Goal: Task Accomplishment & Management: Manage account settings

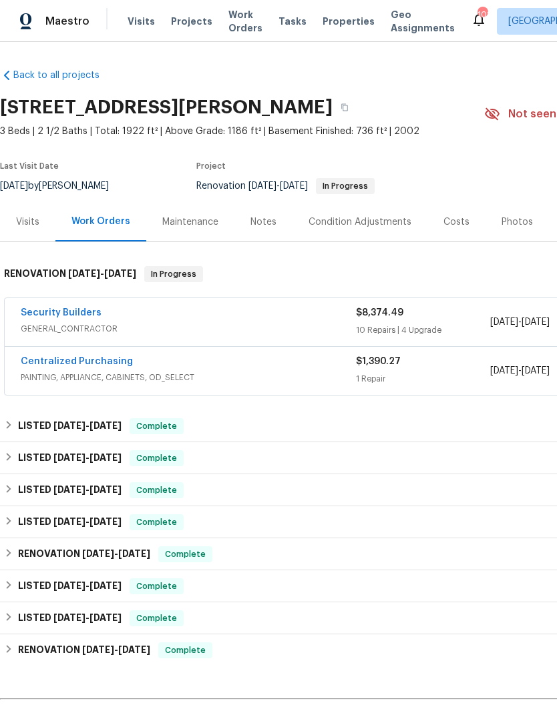
click at [44, 317] on link "Security Builders" at bounding box center [61, 312] width 81 height 9
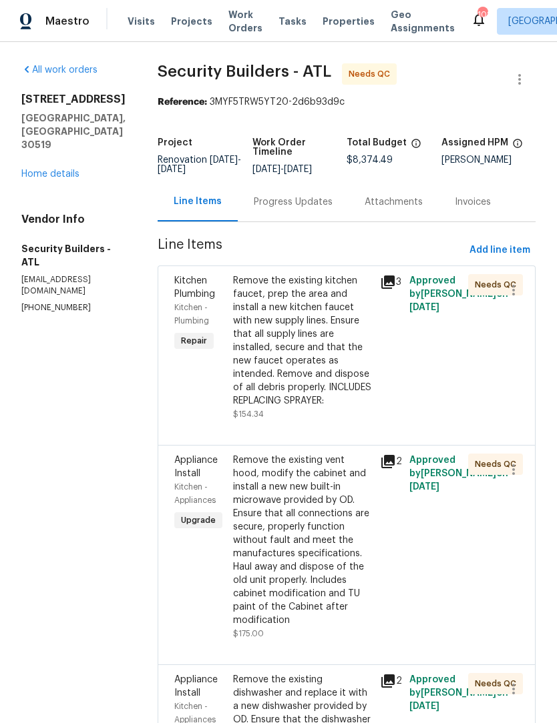
click at [365, 340] on div "Remove the existing kitchen faucet, prep the area and install a new kitchen fau…" at bounding box center [302, 340] width 139 height 133
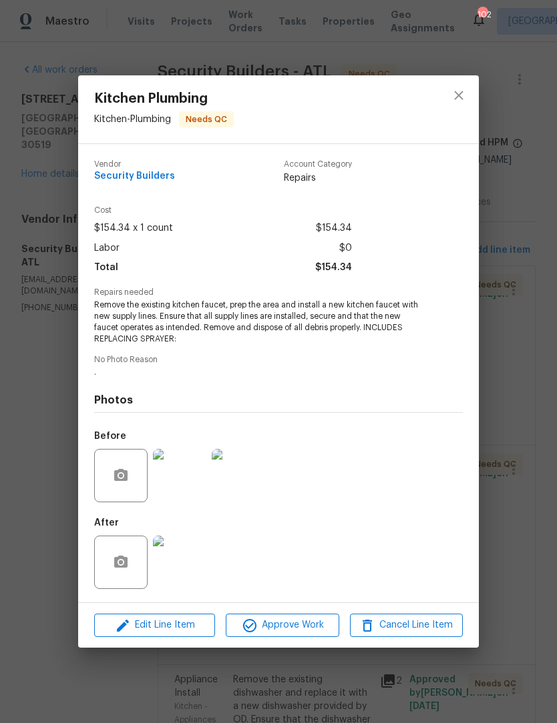
click at [121, 587] on div at bounding box center [120, 562] width 53 height 53
click at [127, 570] on icon "button" at bounding box center [121, 563] width 16 height 16
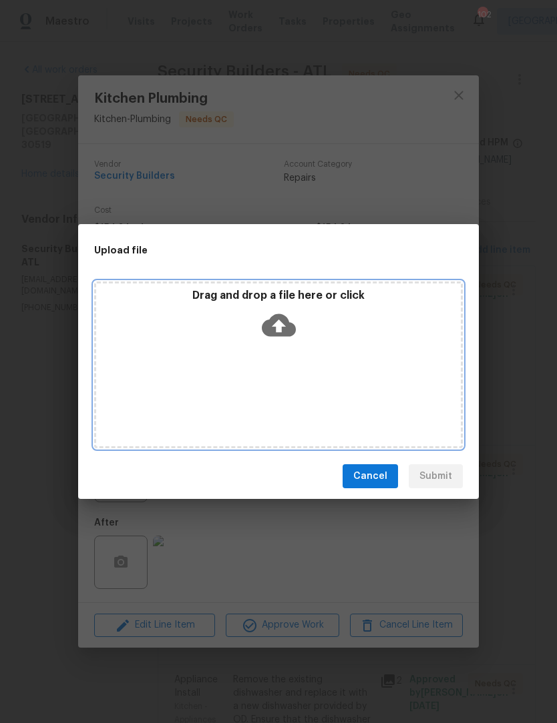
click at [291, 332] on icon at bounding box center [279, 325] width 34 height 23
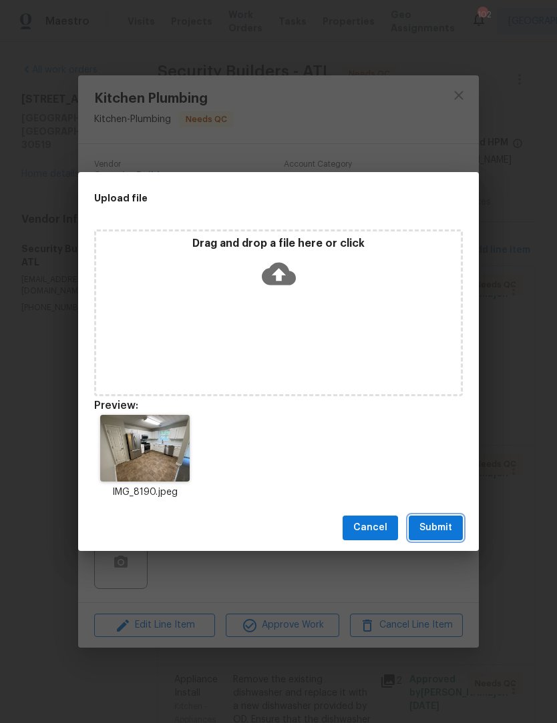
click at [444, 530] on span "Submit" at bounding box center [435, 528] width 33 height 17
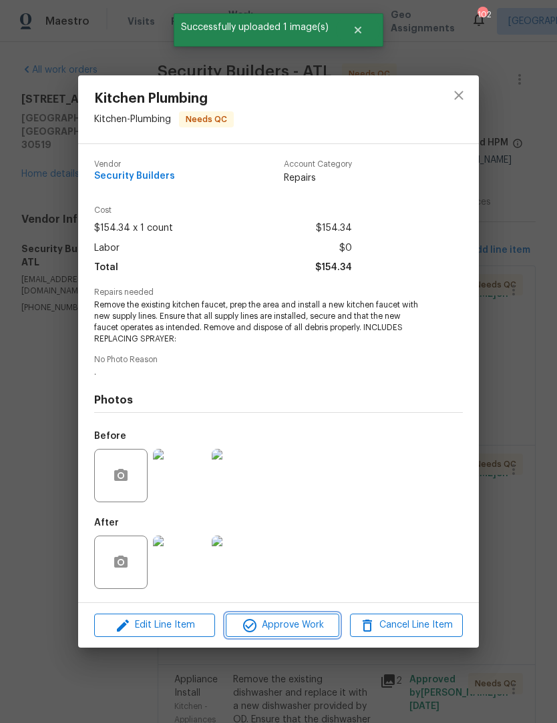
click at [312, 632] on span "Approve Work" at bounding box center [282, 625] width 105 height 17
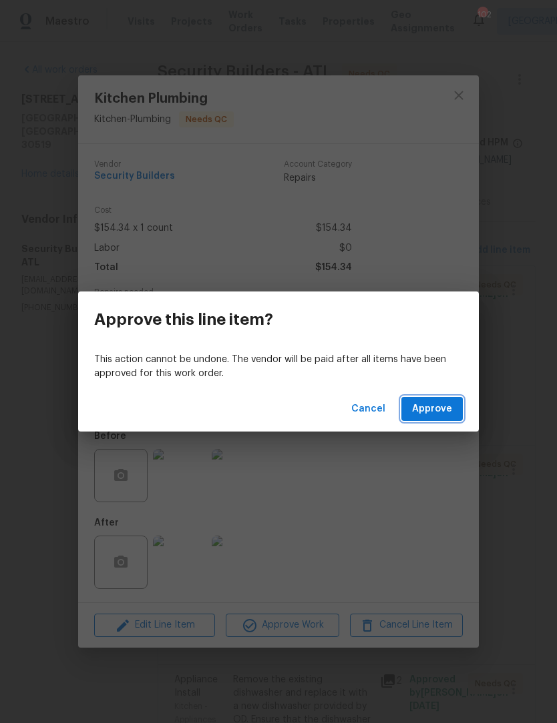
click at [448, 414] on span "Approve" at bounding box center [432, 409] width 40 height 17
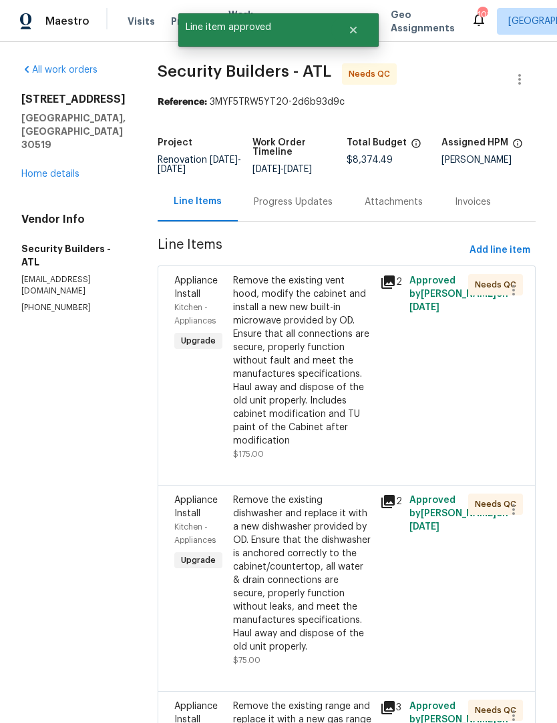
click at [352, 388] on div "Remove the existing vent hood, modify the cabinet and install a new new built-i…" at bounding box center [302, 360] width 139 height 173
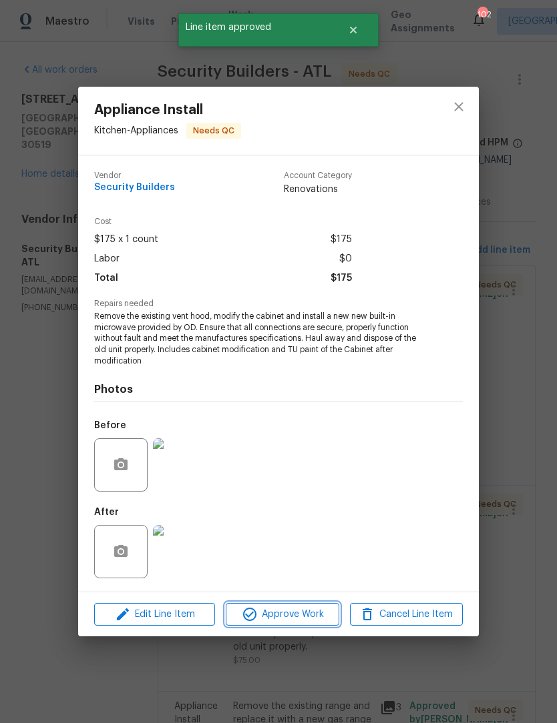
click at [312, 617] on span "Approve Work" at bounding box center [282, 615] width 105 height 17
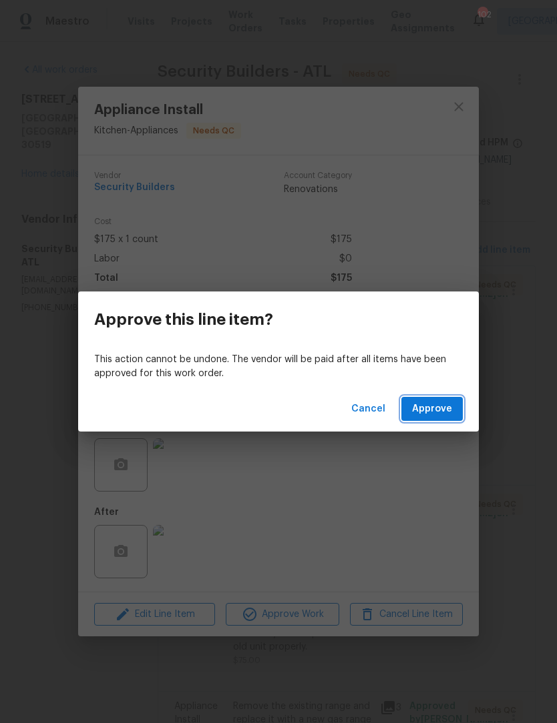
click at [440, 420] on button "Approve" at bounding box center [431, 409] width 61 height 25
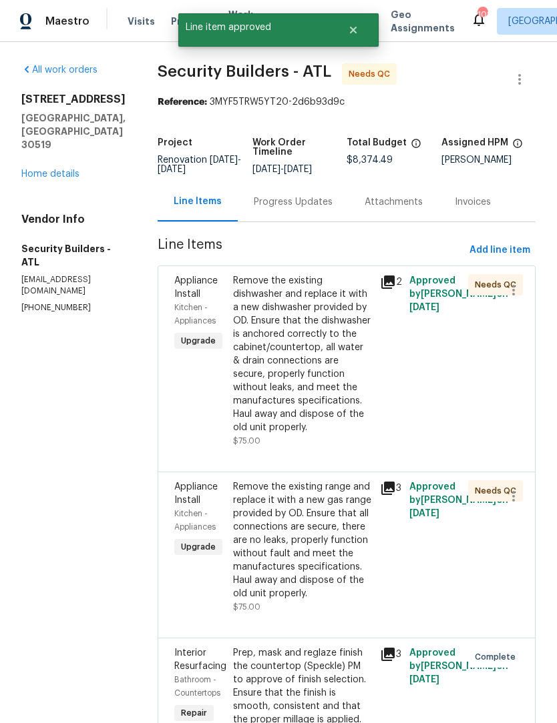
click at [352, 405] on div "Remove the existing dishwasher and replace it with a new dishwasher provided by…" at bounding box center [302, 354] width 139 height 160
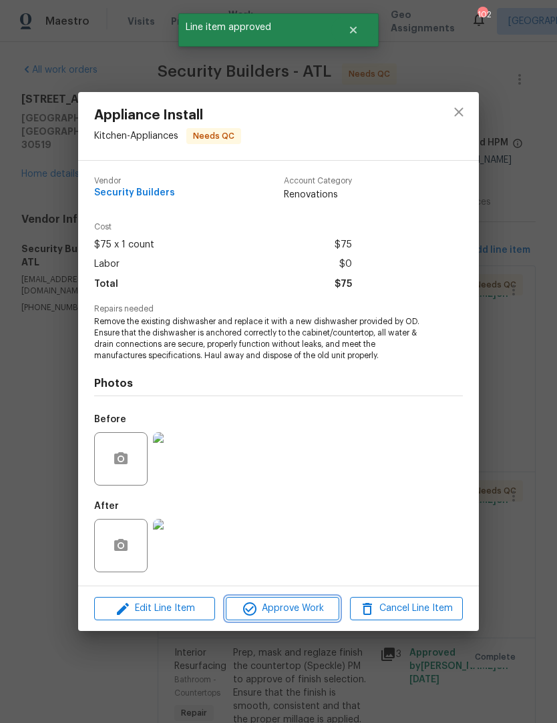
click at [308, 611] on span "Approve Work" at bounding box center [282, 609] width 105 height 17
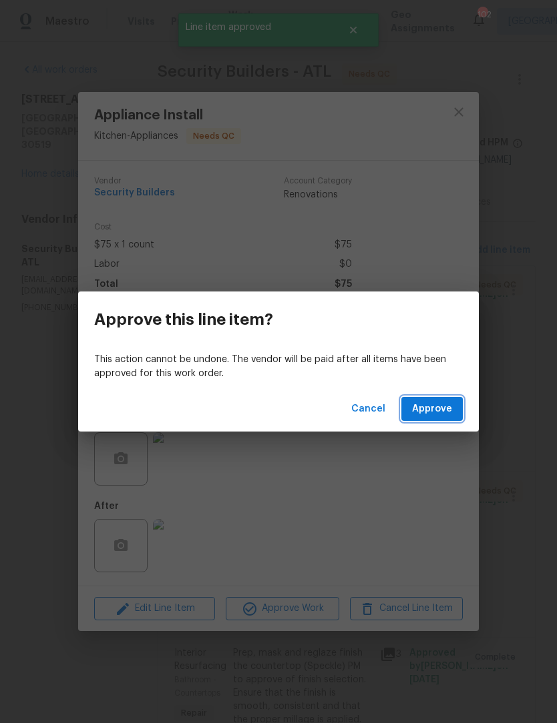
click at [442, 400] on button "Approve" at bounding box center [431, 409] width 61 height 25
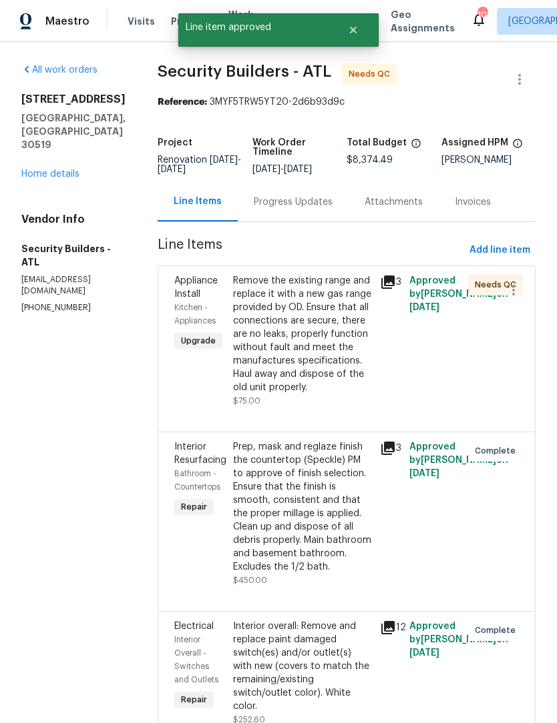
click at [349, 394] on div "Remove the existing range and replace it with a new gas range provided by OD. E…" at bounding box center [302, 334] width 139 height 120
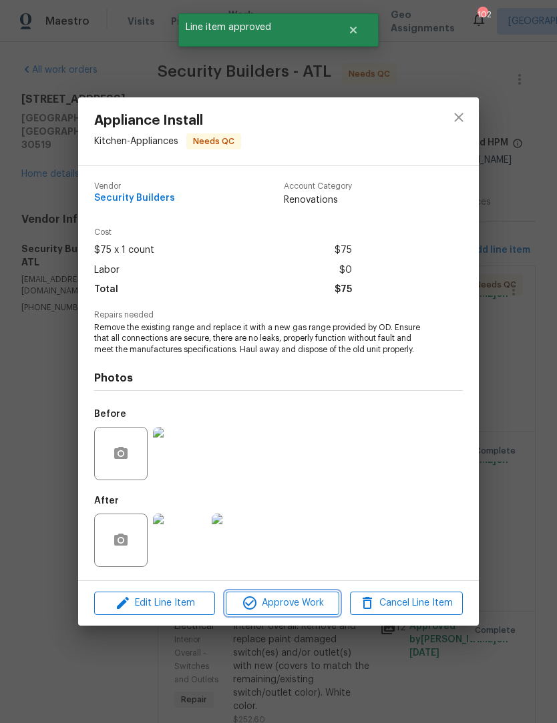
click at [314, 606] on span "Approve Work" at bounding box center [282, 603] width 105 height 17
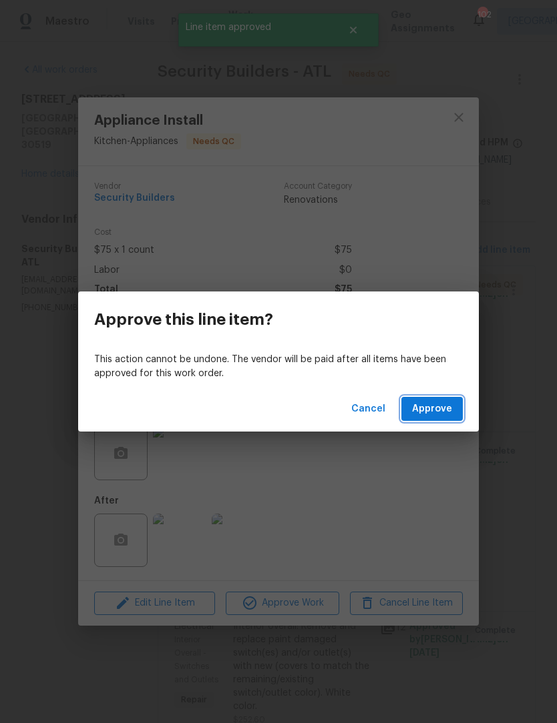
click at [439, 420] on button "Approve" at bounding box center [431, 409] width 61 height 25
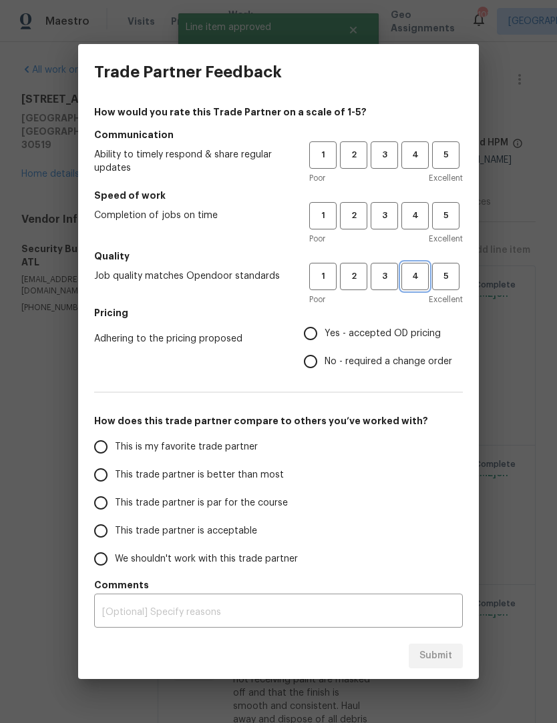
click at [416, 279] on span "4" at bounding box center [414, 276] width 25 height 15
click at [420, 224] on button "4" at bounding box center [414, 215] width 27 height 27
click at [409, 163] on button "4" at bounding box center [414, 154] width 27 height 27
click at [320, 329] on input "Yes - accepted OD pricing" at bounding box center [310, 334] width 28 height 28
radio input "true"
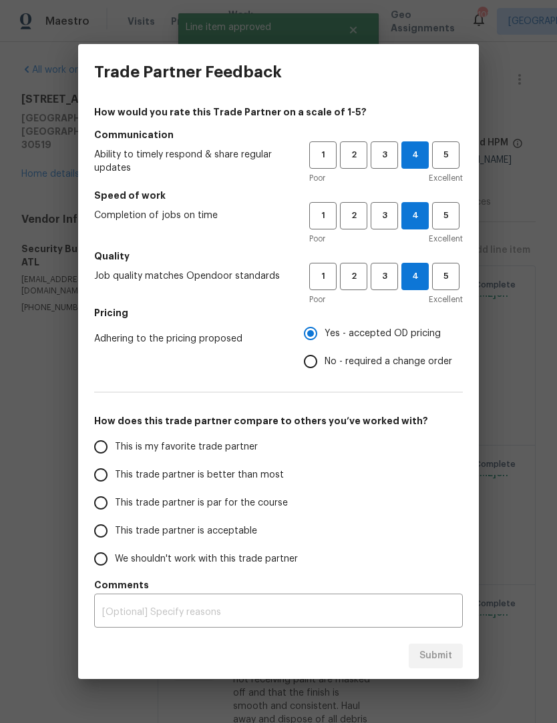
click at [110, 478] on input "This trade partner is better than most" at bounding box center [101, 475] width 28 height 28
radio input "false"
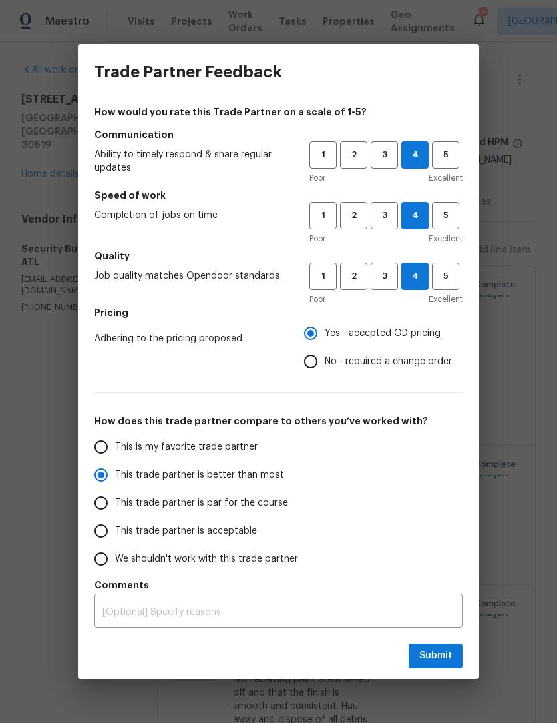
click at [99, 443] on input "This is my favorite trade partner" at bounding box center [101, 447] width 28 height 28
click at [448, 659] on span "Submit" at bounding box center [435, 656] width 33 height 17
radio input "true"
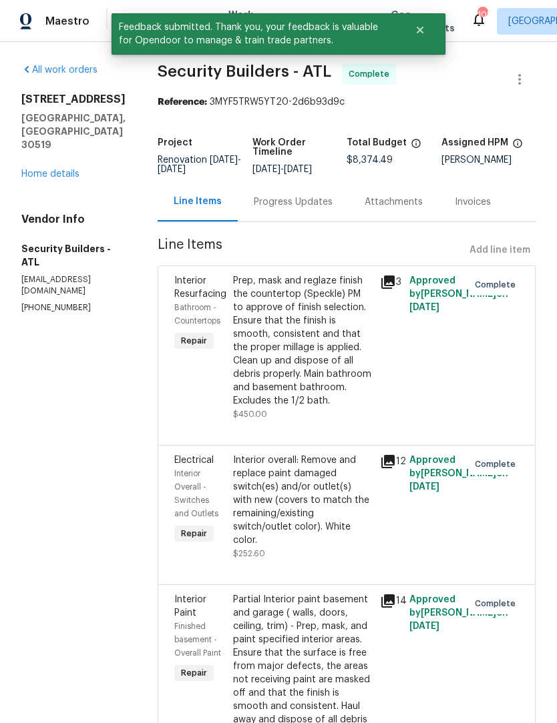
click at [322, 209] on div "Progress Updates" at bounding box center [293, 202] width 79 height 13
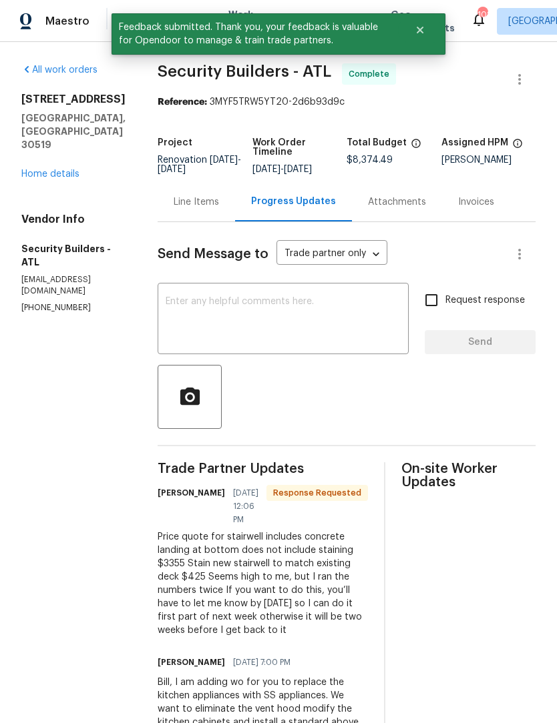
click at [301, 326] on textarea at bounding box center [282, 320] width 235 height 47
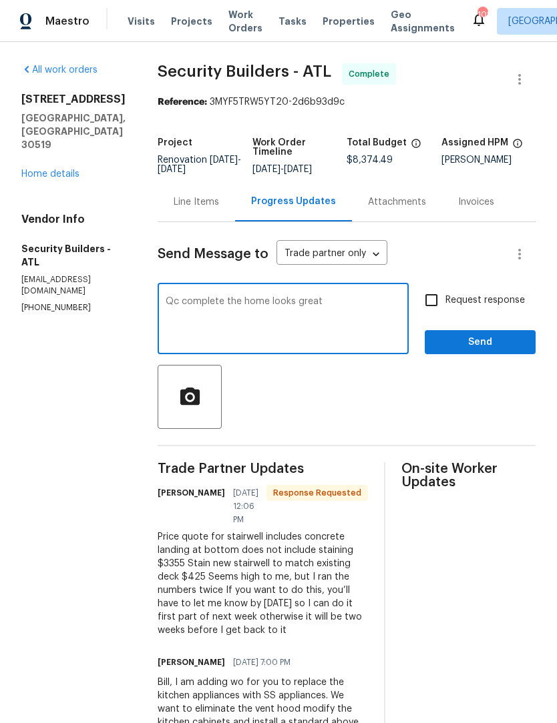
type textarea "Qc complete the home looks great"
click at [510, 351] on span "Send" at bounding box center [479, 342] width 89 height 17
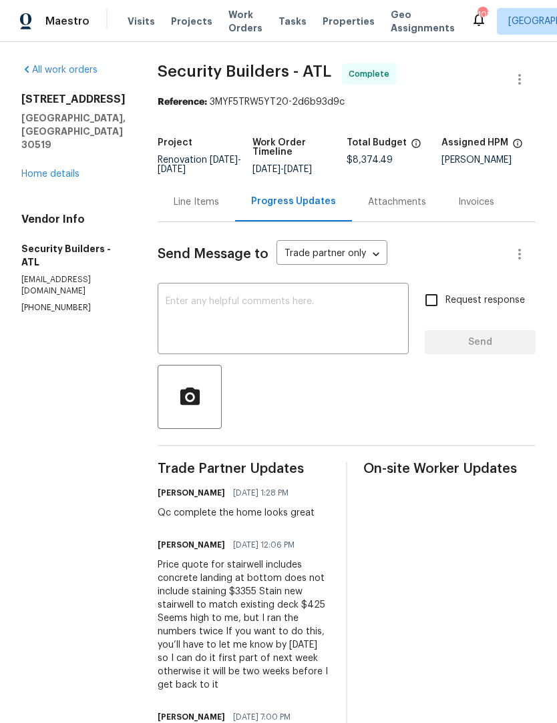
click at [73, 169] on link "Home details" at bounding box center [50, 173] width 58 height 9
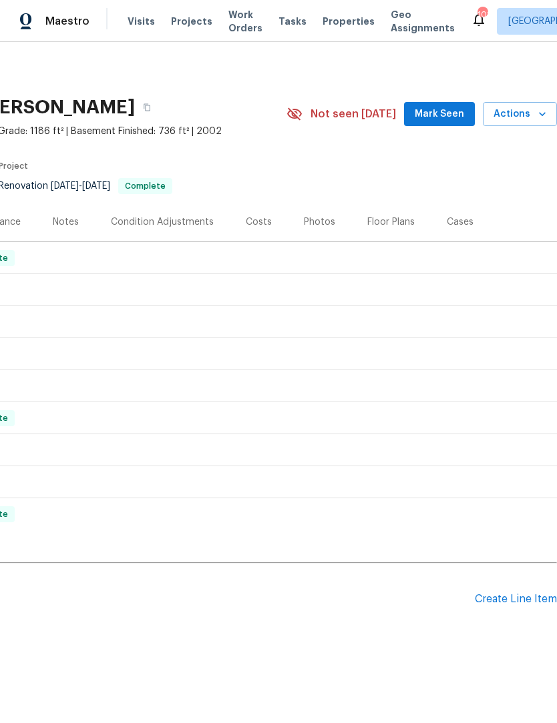
scroll to position [0, 198]
click at [450, 115] on span "Mark Seen" at bounding box center [438, 114] width 49 height 17
click at [320, 229] on div "Photos" at bounding box center [319, 221] width 63 height 39
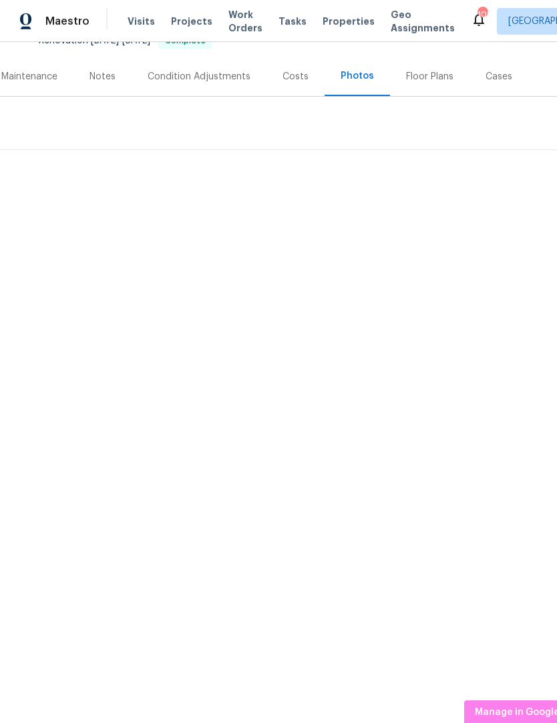
scroll to position [141, 174]
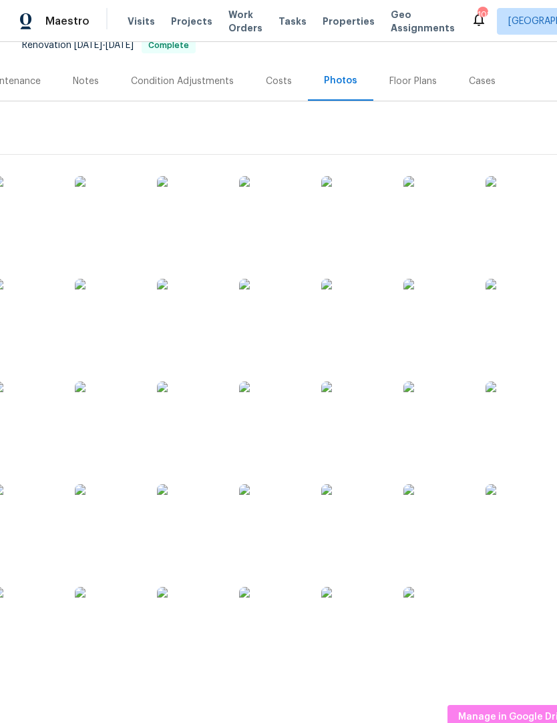
click at [454, 530] on img at bounding box center [436, 517] width 67 height 67
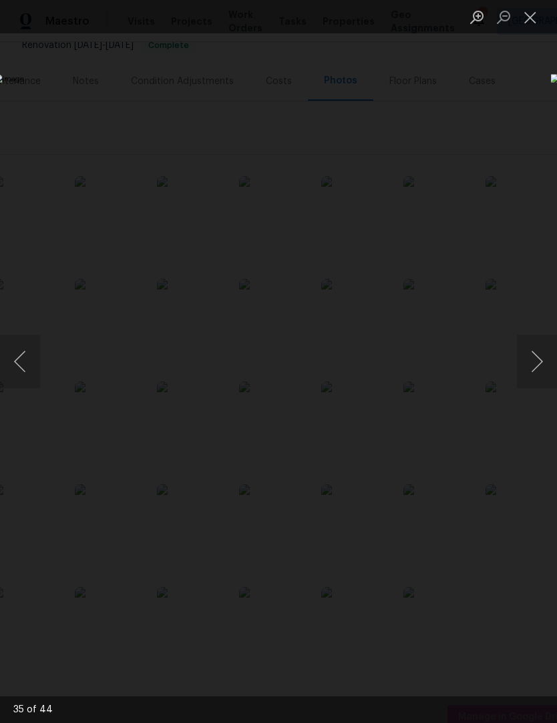
click at [534, 360] on button "Next image" at bounding box center [536, 361] width 40 height 53
click at [535, 366] on button "Next image" at bounding box center [536, 361] width 40 height 53
click at [535, 364] on button "Next image" at bounding box center [536, 361] width 40 height 53
click at [537, 366] on button "Next image" at bounding box center [536, 361] width 40 height 53
click at [532, 366] on button "Next image" at bounding box center [536, 361] width 40 height 53
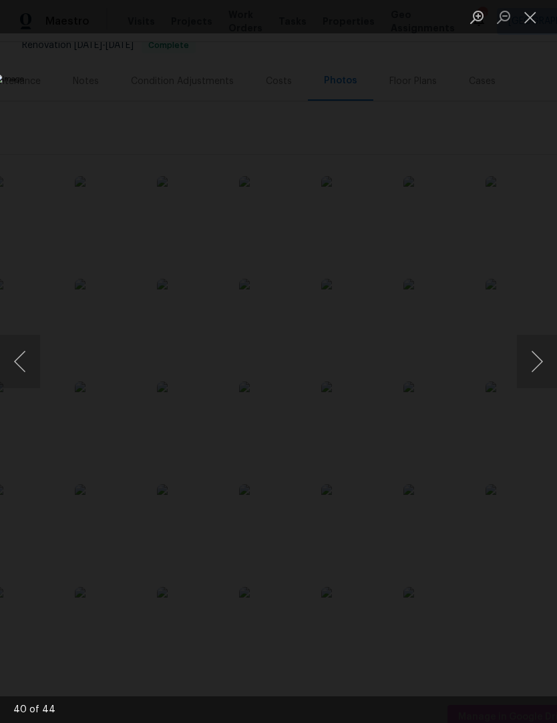
click at [526, 371] on button "Next image" at bounding box center [536, 361] width 40 height 53
click at [532, 367] on button "Next image" at bounding box center [536, 361] width 40 height 53
click at [530, 373] on button "Next image" at bounding box center [536, 361] width 40 height 53
click at [530, 370] on button "Next image" at bounding box center [536, 361] width 40 height 53
click at [18, 355] on button "Previous image" at bounding box center [20, 361] width 40 height 53
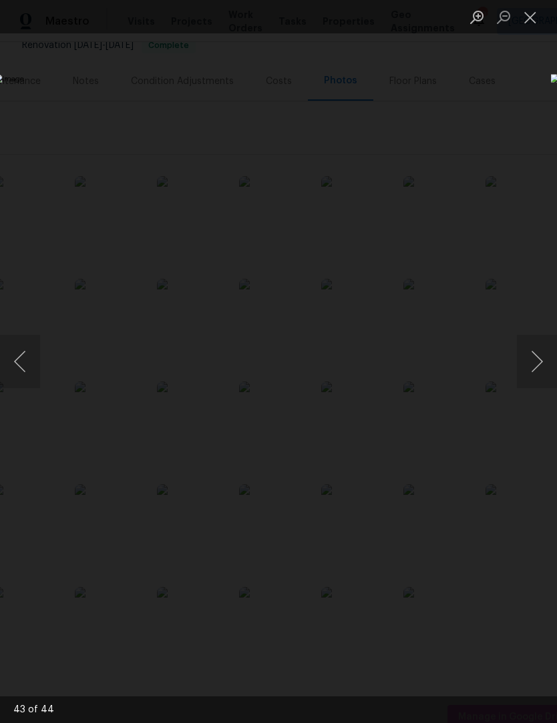
click at [533, 368] on button "Next image" at bounding box center [536, 361] width 40 height 53
click at [535, 367] on button "Next image" at bounding box center [536, 361] width 40 height 53
click at [530, 370] on button "Next image" at bounding box center [536, 361] width 40 height 53
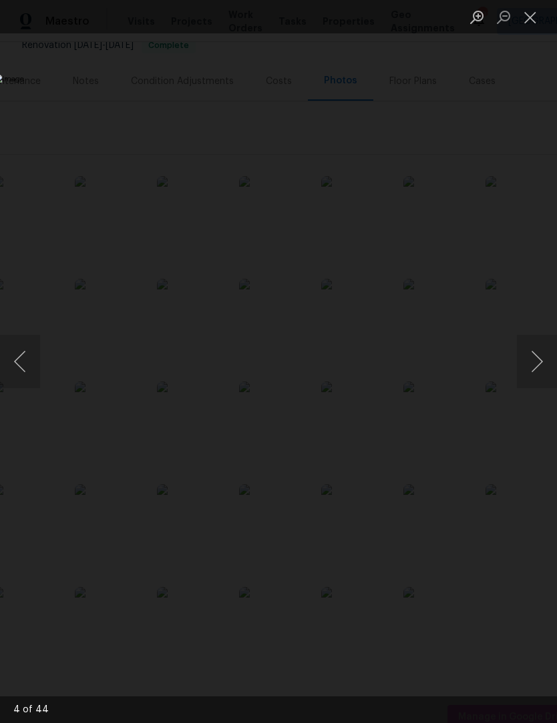
click at [532, 368] on button "Next image" at bounding box center [536, 361] width 40 height 53
click at [531, 370] on button "Next image" at bounding box center [536, 361] width 40 height 53
click at [530, 370] on button "Next image" at bounding box center [536, 361] width 40 height 53
click at [532, 369] on button "Next image" at bounding box center [536, 361] width 40 height 53
click at [531, 370] on button "Next image" at bounding box center [536, 361] width 40 height 53
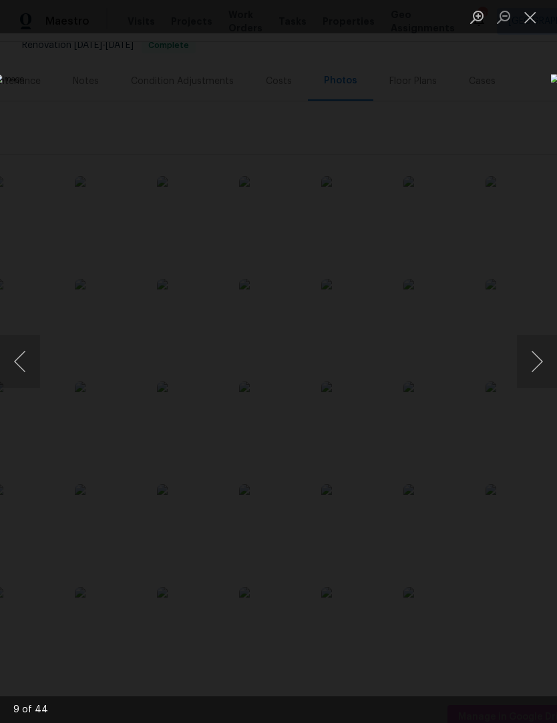
click at [528, 370] on button "Next image" at bounding box center [536, 361] width 40 height 53
click at [531, 369] on button "Next image" at bounding box center [536, 361] width 40 height 53
click at [532, 368] on button "Next image" at bounding box center [536, 361] width 40 height 53
click at [529, 370] on button "Next image" at bounding box center [536, 361] width 40 height 53
click at [530, 369] on button "Next image" at bounding box center [536, 361] width 40 height 53
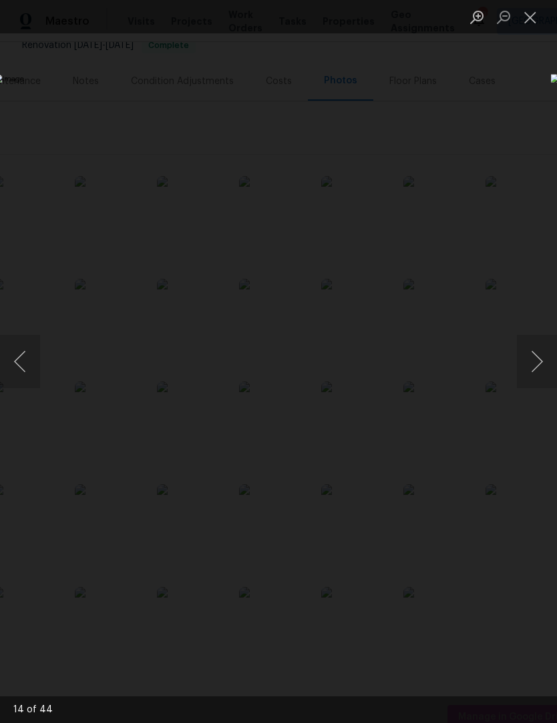
click at [536, 365] on button "Next image" at bounding box center [536, 361] width 40 height 53
click at [528, 356] on button "Next image" at bounding box center [536, 361] width 40 height 53
click at [530, 358] on button "Next image" at bounding box center [536, 361] width 40 height 53
click at [535, 360] on button "Next image" at bounding box center [536, 361] width 40 height 53
click at [531, 362] on button "Next image" at bounding box center [536, 361] width 40 height 53
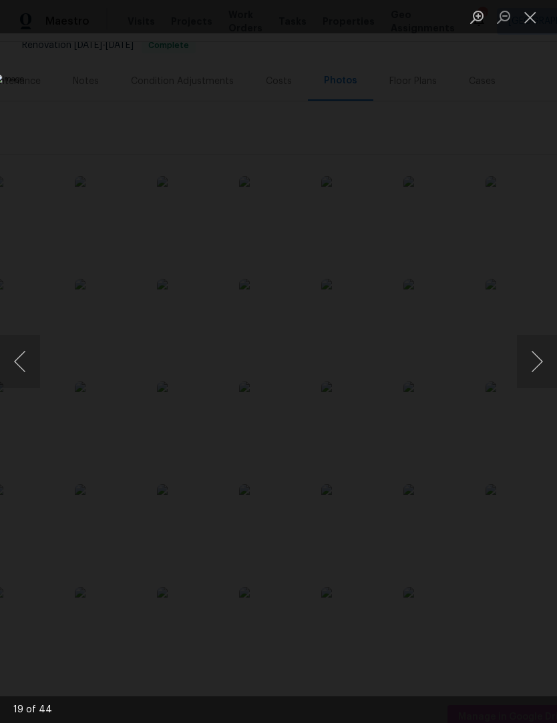
click at [530, 362] on button "Next image" at bounding box center [536, 361] width 40 height 53
click at [533, 372] on button "Next image" at bounding box center [536, 361] width 40 height 53
click at [532, 371] on button "Next image" at bounding box center [536, 361] width 40 height 53
click at [533, 371] on button "Next image" at bounding box center [536, 361] width 40 height 53
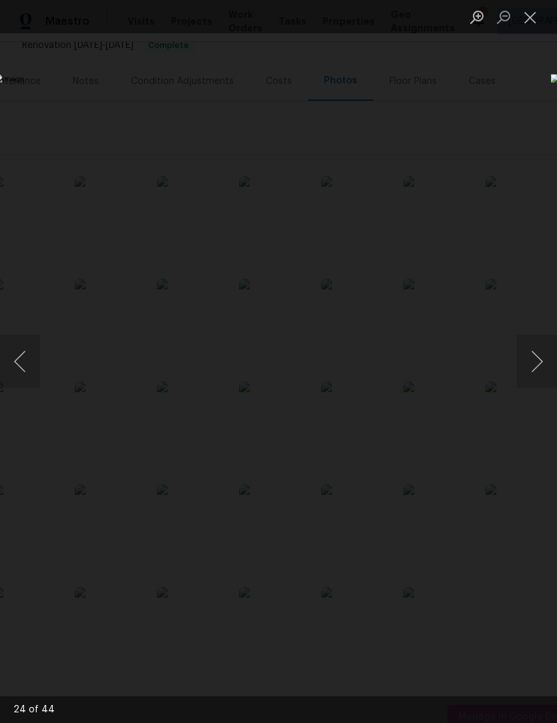
click at [16, 370] on button "Previous image" at bounding box center [20, 361] width 40 height 53
click at [529, 373] on button "Next image" at bounding box center [536, 361] width 40 height 53
click at [531, 372] on button "Next image" at bounding box center [536, 361] width 40 height 53
click at [17, 371] on button "Previous image" at bounding box center [20, 361] width 40 height 53
click at [16, 370] on button "Previous image" at bounding box center [20, 361] width 40 height 53
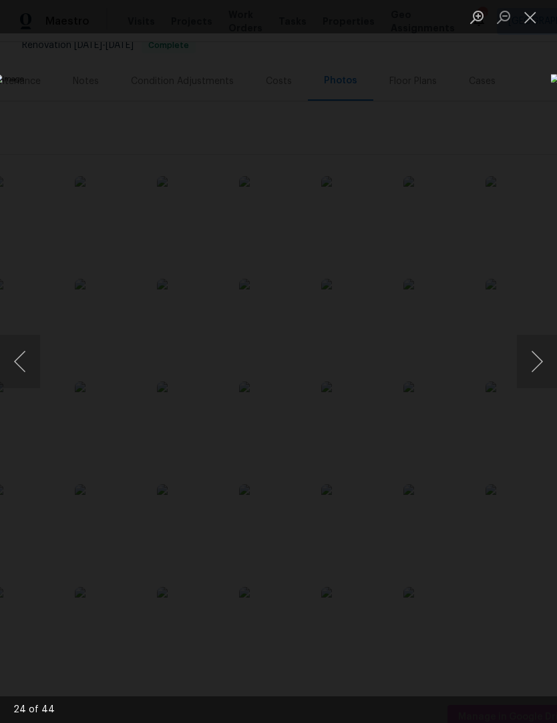
click at [25, 372] on button "Previous image" at bounding box center [20, 361] width 40 height 53
click at [26, 375] on button "Previous image" at bounding box center [20, 361] width 40 height 53
click at [25, 372] on button "Previous image" at bounding box center [20, 361] width 40 height 53
click at [31, 372] on button "Previous image" at bounding box center [20, 361] width 40 height 53
click at [22, 371] on button "Previous image" at bounding box center [20, 361] width 40 height 53
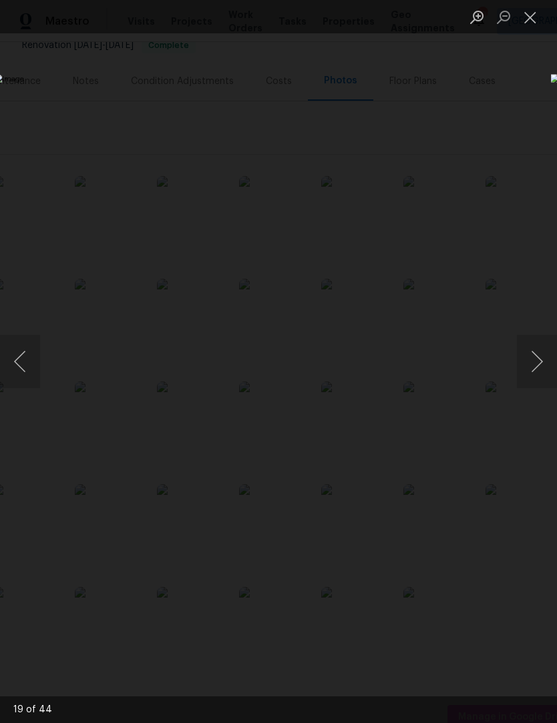
click at [24, 370] on button "Previous image" at bounding box center [20, 361] width 40 height 53
click at [27, 372] on button "Previous image" at bounding box center [20, 361] width 40 height 53
click at [22, 371] on button "Previous image" at bounding box center [20, 361] width 40 height 53
click at [30, 372] on button "Previous image" at bounding box center [20, 361] width 40 height 53
click at [25, 372] on button "Previous image" at bounding box center [20, 361] width 40 height 53
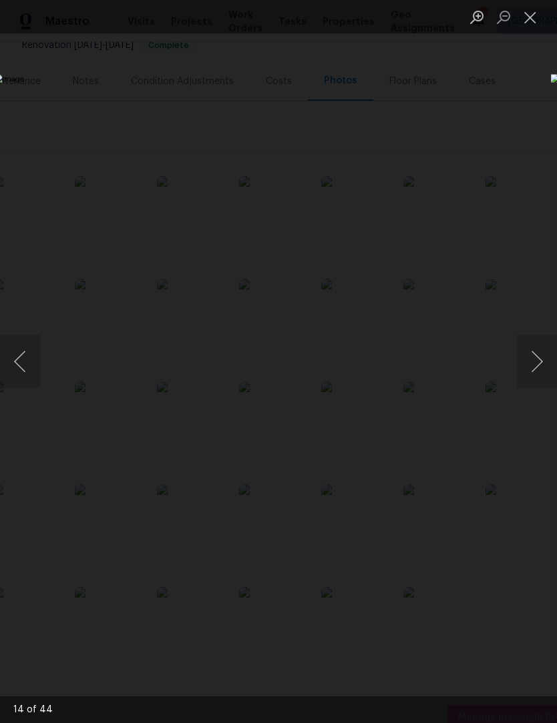
click at [22, 371] on button "Previous image" at bounding box center [20, 361] width 40 height 53
click at [24, 374] on button "Previous image" at bounding box center [20, 361] width 40 height 53
click at [25, 374] on button "Previous image" at bounding box center [20, 361] width 40 height 53
click at [19, 372] on button "Previous image" at bounding box center [20, 361] width 40 height 53
click at [25, 374] on button "Previous image" at bounding box center [20, 361] width 40 height 53
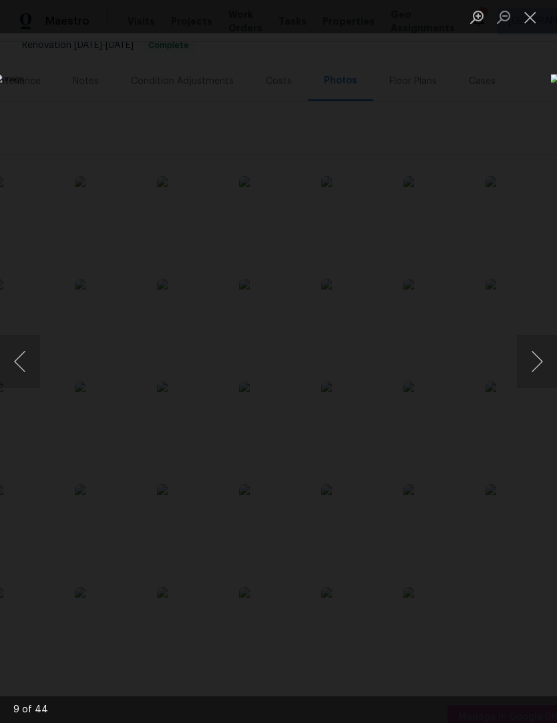
click at [534, 19] on button "Close lightbox" at bounding box center [529, 16] width 27 height 23
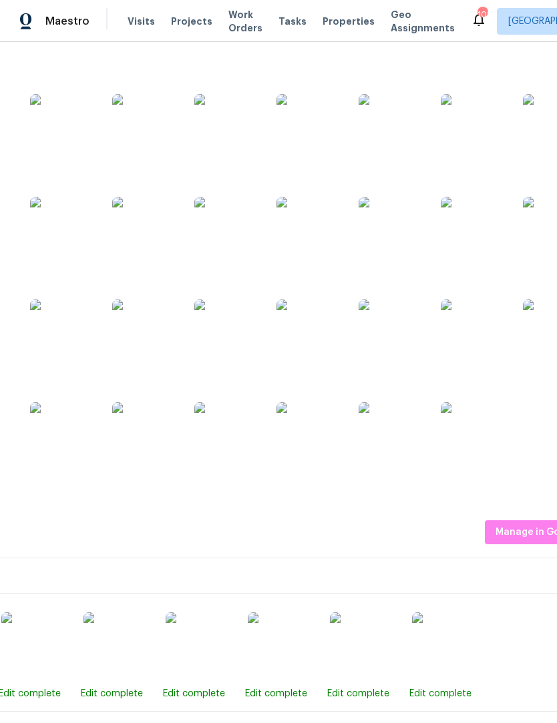
scroll to position [326, 135]
click at [392, 388] on div at bounding box center [242, 240] width 754 height 514
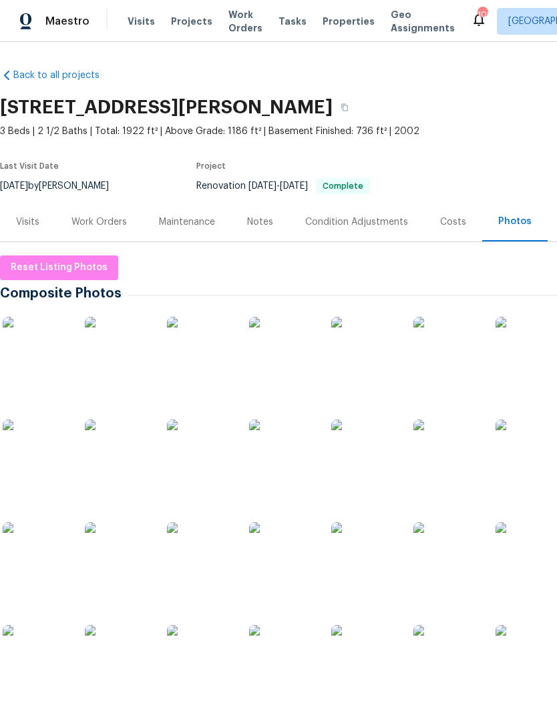
scroll to position [0, 0]
click at [71, 266] on span "Reset Listing Photos" at bounding box center [59, 268] width 97 height 17
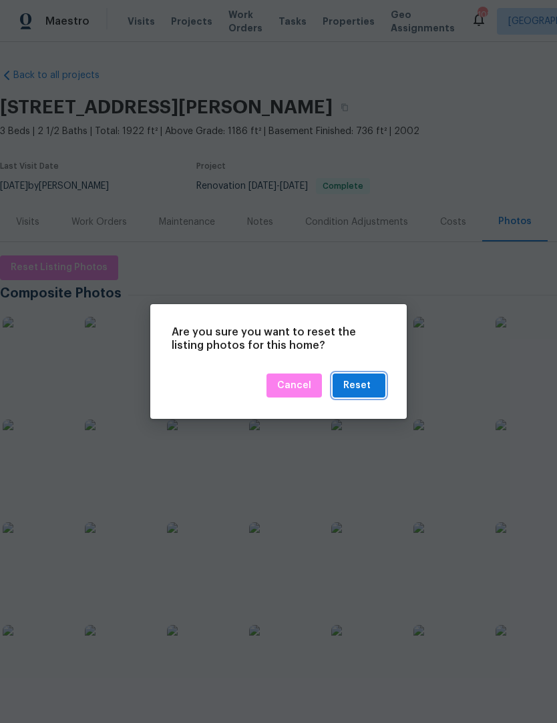
click at [374, 386] on div "Reset" at bounding box center [358, 386] width 31 height 17
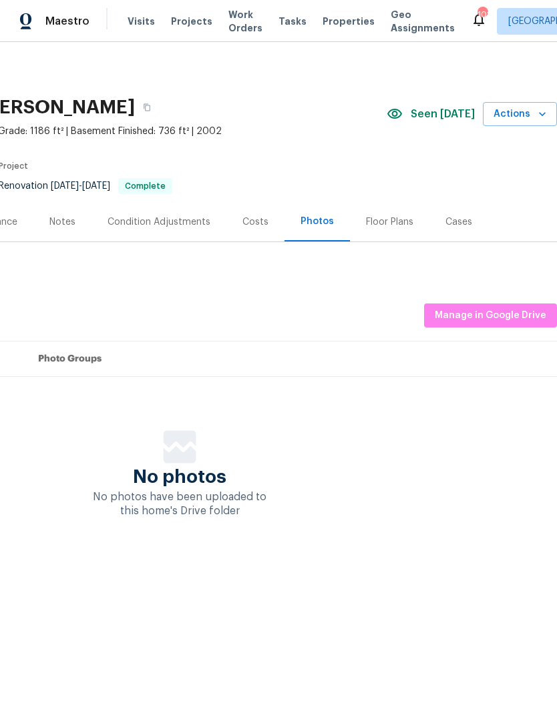
scroll to position [0, 198]
click at [498, 312] on span "Manage in Google Drive" at bounding box center [489, 316] width 111 height 17
click at [502, 318] on span "Manage in Google Drive" at bounding box center [489, 316] width 111 height 17
